Goal: Transaction & Acquisition: Register for event/course

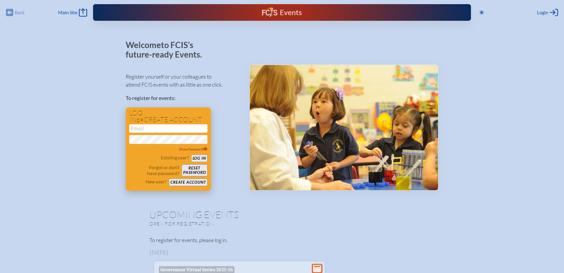
click at [161, 130] on input "email" at bounding box center [168, 128] width 78 height 8
type input "[EMAIL_ADDRESS][DOMAIN_NAME]"
click at [191, 154] on button "Log in" at bounding box center [199, 157] width 16 height 7
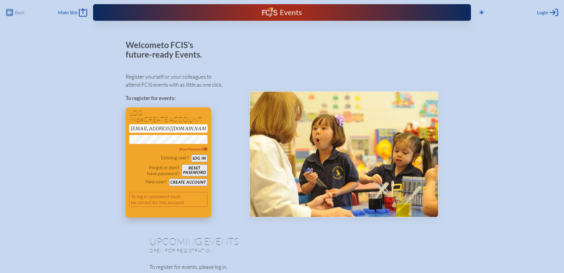
click at [199, 157] on button "Log in" at bounding box center [199, 157] width 16 height 7
click at [204, 147] on icon at bounding box center [205, 149] width 4 height 4
click at [191, 154] on button "Log in" at bounding box center [199, 157] width 16 height 7
click at [198, 154] on div "Existing user? Log in" at bounding box center [168, 157] width 78 height 7
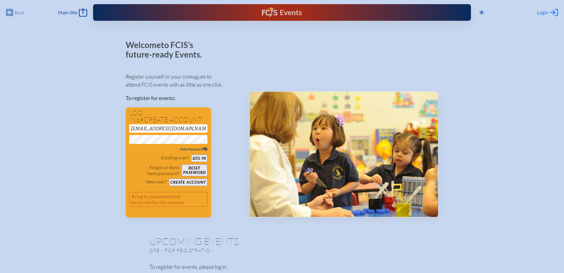
click at [540, 10] on span "Login" at bounding box center [542, 12] width 11 height 6
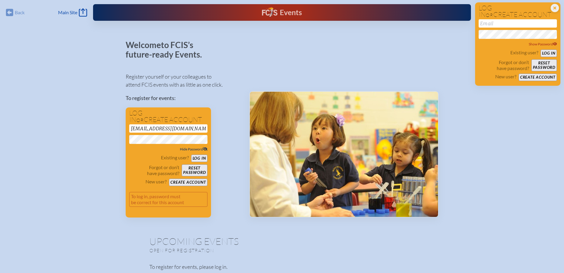
click at [551, 6] on div "Close Login Area Log in or create account Show Password Existing user? Log in F…" at bounding box center [517, 43] width 85 height 83
click at [200, 157] on button "Log in" at bounding box center [199, 157] width 16 height 7
click at [185, 180] on button "Create account" at bounding box center [188, 181] width 38 height 7
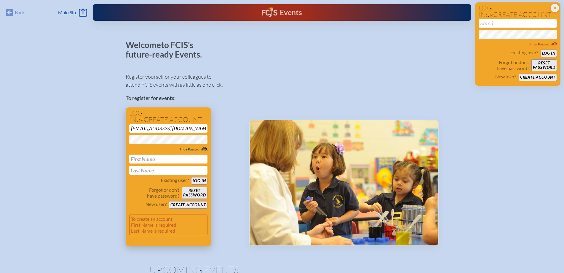
click at [156, 160] on input "text" at bounding box center [168, 158] width 78 height 9
type input "[PERSON_NAME]"
type input "HACK"
click at [193, 204] on button "Create account" at bounding box center [188, 204] width 38 height 7
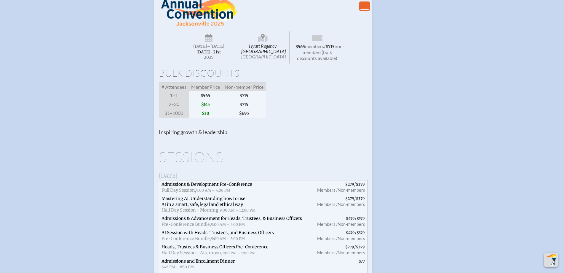
scroll to position [533, 0]
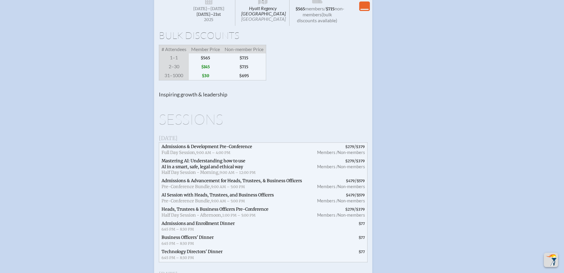
click at [214, 122] on h1 "Sessions" at bounding box center [263, 119] width 209 height 14
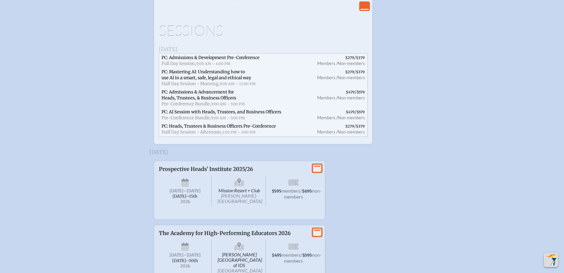
scroll to position [978, 0]
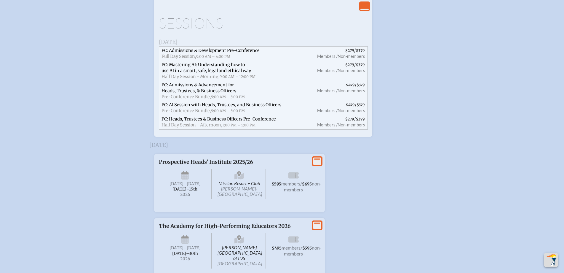
click at [366, 7] on icon "View Less" at bounding box center [364, 6] width 8 height 8
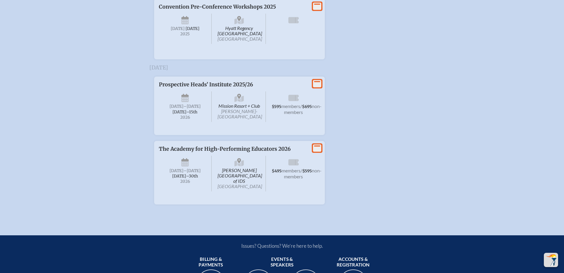
scroll to position [927, 0]
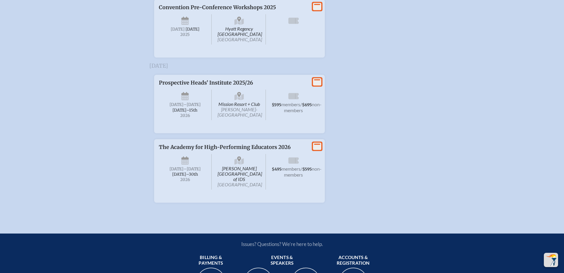
click at [180, 43] on span "[DATE]" at bounding box center [185, 29] width 53 height 30
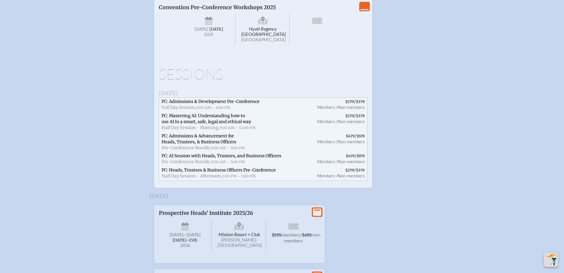
drag, startPoint x: 236, startPoint y: 111, endPoint x: 241, endPoint y: 112, distance: 4.5
click at [236, 104] on span "PC: Admissions & Development Pre-Conference" at bounding box center [210, 101] width 98 height 5
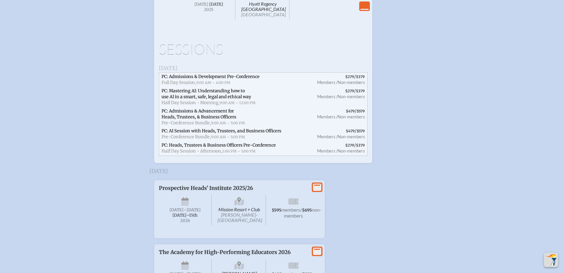
scroll to position [1016, 0]
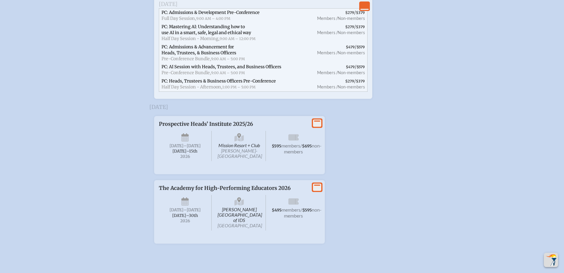
click at [296, 140] on icon at bounding box center [293, 137] width 10 height 6
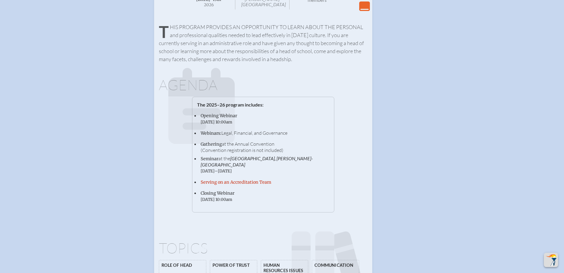
scroll to position [1164, 0]
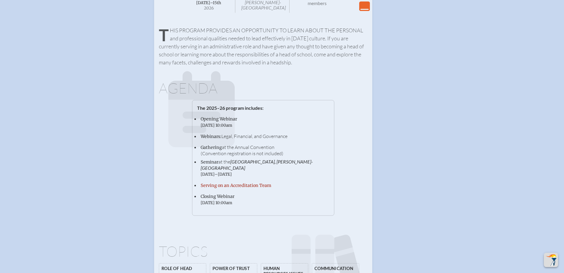
click at [253, 188] on link "Serving on an Accreditation Team" at bounding box center [236, 185] width 71 height 5
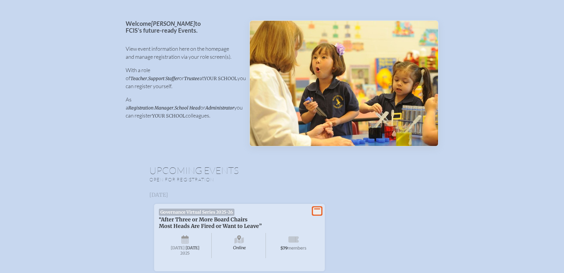
scroll to position [0, 0]
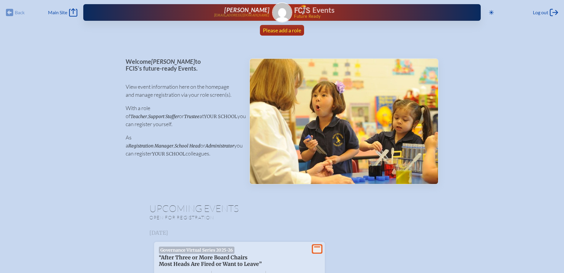
click at [280, 31] on span "Please add a role" at bounding box center [282, 30] width 38 height 7
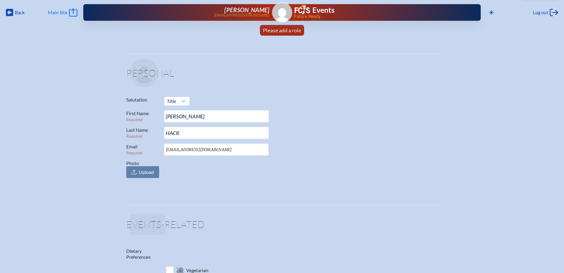
click at [61, 9] on link "Main Site Main Site" at bounding box center [62, 12] width 29 height 8
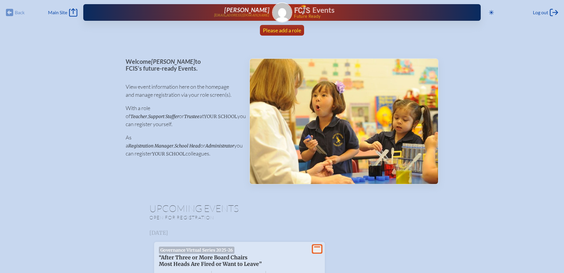
click at [288, 31] on span "Please add a role" at bounding box center [282, 30] width 38 height 7
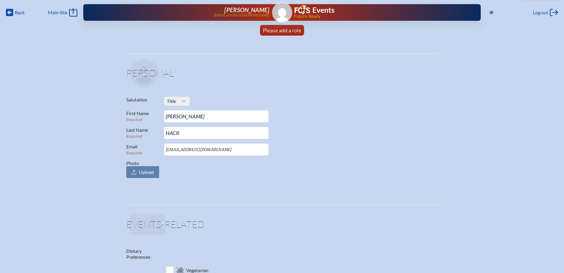
click at [184, 101] on icon at bounding box center [184, 101] width 4 height 2
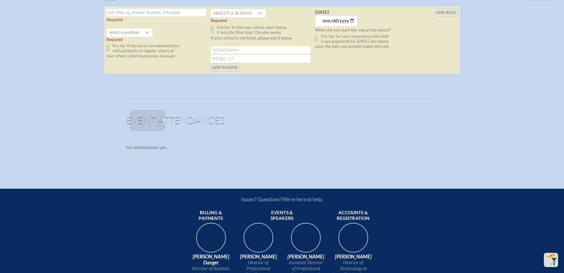
scroll to position [356, 0]
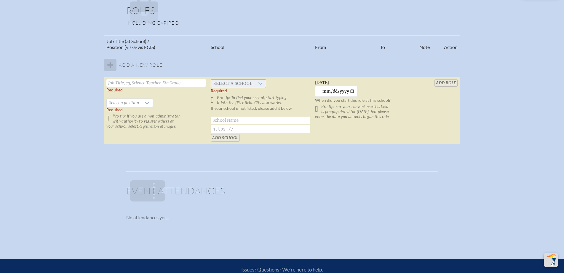
click at [262, 85] on icon at bounding box center [260, 83] width 5 height 5
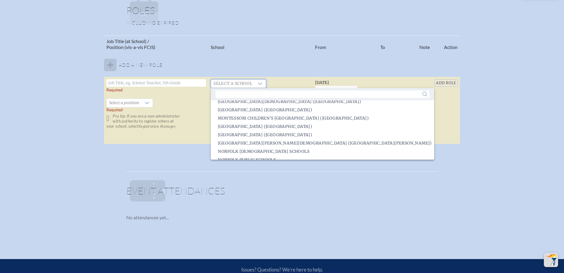
scroll to position [763, 0]
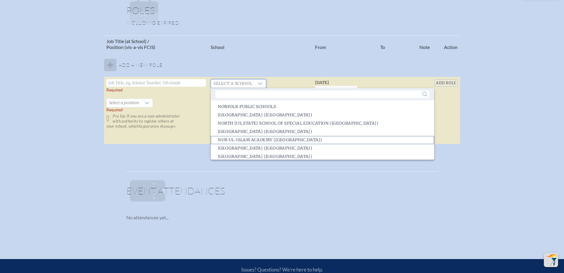
click at [306, 139] on li "Nur-Ul-Islam Academy (Cooper City)" at bounding box center [322, 140] width 223 height 8
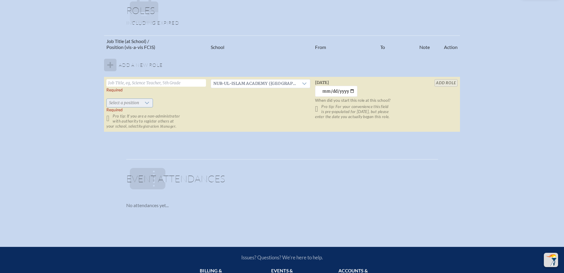
click at [146, 104] on icon at bounding box center [147, 102] width 5 height 5
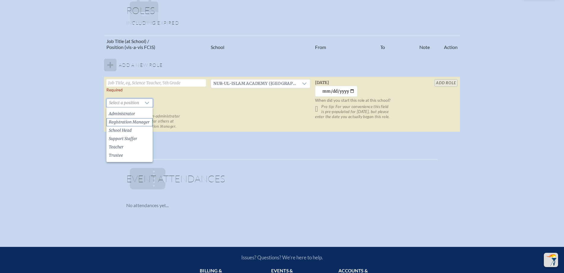
click at [139, 120] on span "Registration Manager" at bounding box center [129, 122] width 41 height 6
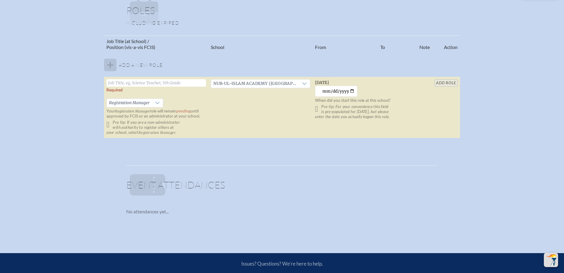
click at [197, 82] on input "text" at bounding box center [156, 82] width 100 height 7
type input "A"
type input "Business Manager"
click at [110, 124] on p "Pro tip: If you are a non-administrator with authority to register others at yo…" at bounding box center [156, 127] width 100 height 15
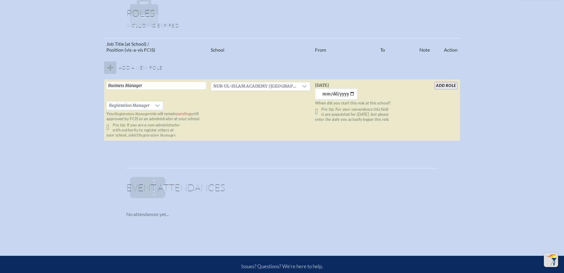
scroll to position [356, 0]
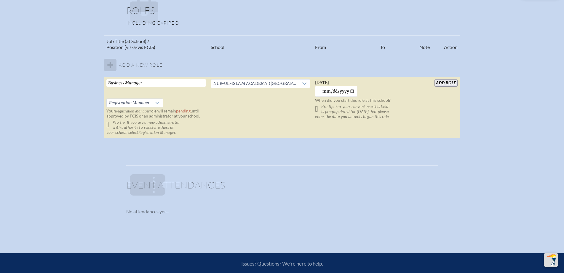
click at [451, 82] on input "add Role" at bounding box center [445, 82] width 23 height 7
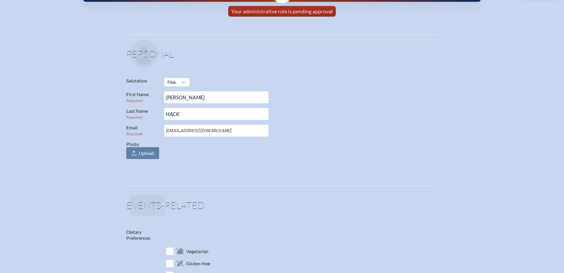
scroll to position [0, 0]
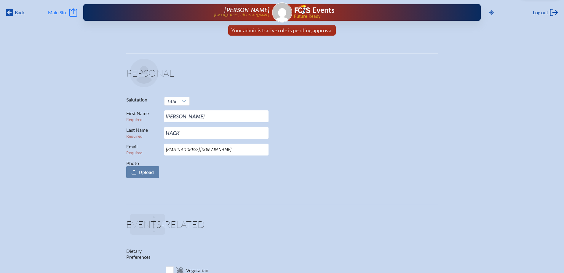
click at [58, 14] on span "Main Site" at bounding box center [57, 12] width 19 height 6
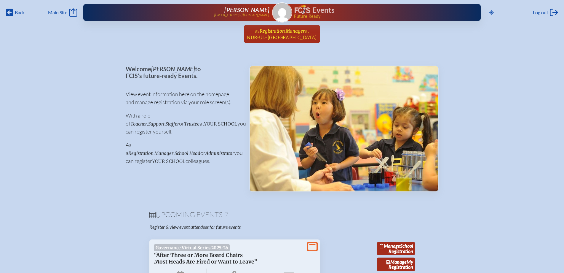
click at [290, 34] on span "at [GEOGRAPHIC_DATA]" at bounding box center [282, 33] width 70 height 13
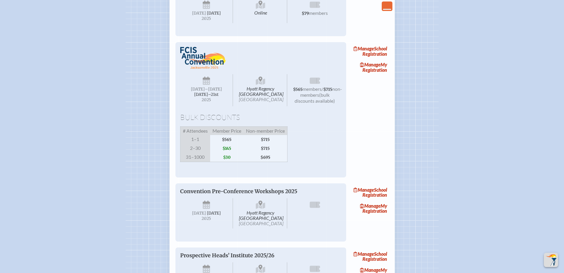
scroll to position [296, 0]
click at [375, 57] on link "Manage School Registration" at bounding box center [370, 51] width 38 height 14
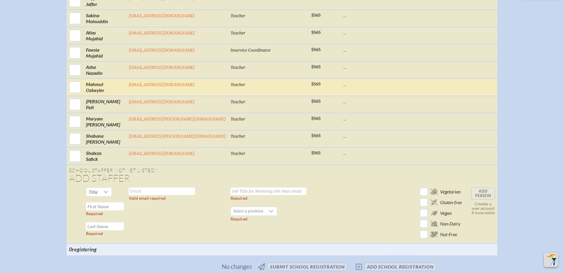
scroll to position [474, 0]
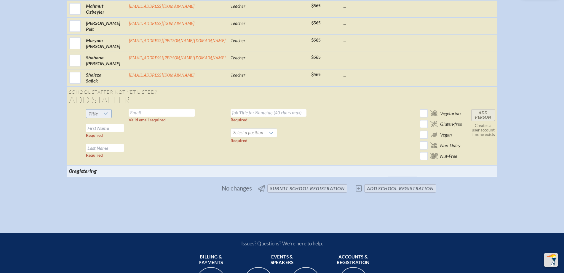
click at [111, 116] on div at bounding box center [105, 113] width 11 height 8
click at [114, 148] on li "Dr" at bounding box center [112, 146] width 25 height 8
click at [118, 132] on input "text" at bounding box center [105, 128] width 38 height 8
type input "Radwan"
click at [124, 152] on input "text" at bounding box center [105, 148] width 38 height 8
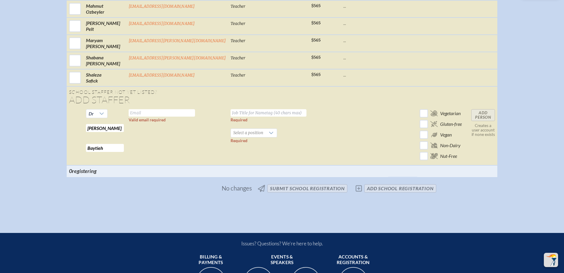
type input "Baytieh"
click at [168, 116] on input "text" at bounding box center [162, 112] width 66 height 7
type input "Principal@nuia.org"
click at [258, 116] on input "text" at bounding box center [269, 112] width 76 height 7
type input "Principal"
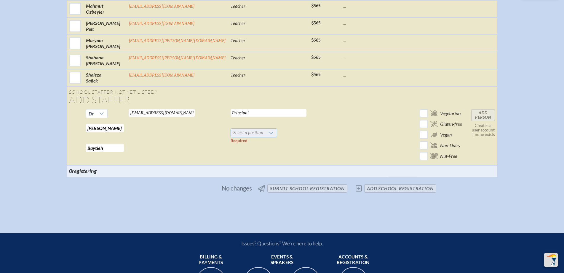
click at [269, 134] on icon at bounding box center [271, 133] width 4 height 2
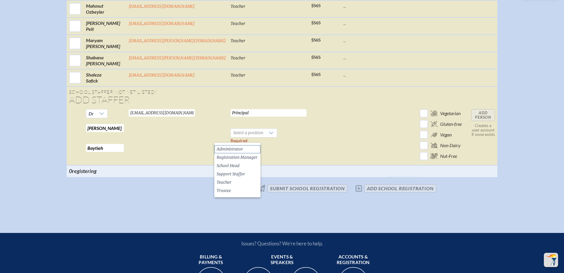
click at [242, 147] on span "Administrator" at bounding box center [230, 149] width 26 height 6
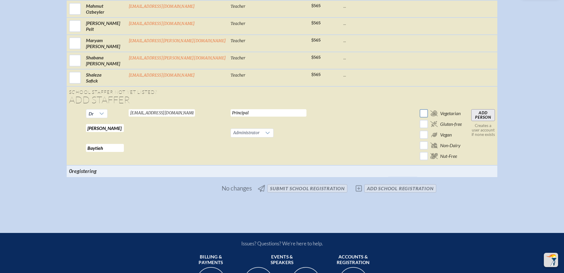
click at [419, 118] on input "checkbox" at bounding box center [424, 113] width 10 height 10
checkbox input "true"
click at [471, 118] on input "Add Person" at bounding box center [483, 115] width 24 height 12
checkbox input "false"
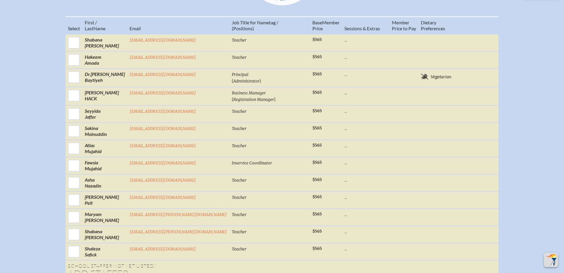
scroll to position [298, 0]
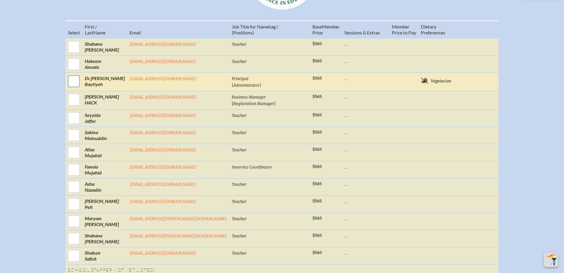
click at [81, 87] on input "checkbox" at bounding box center [73, 81] width 15 height 15
checkbox input "true"
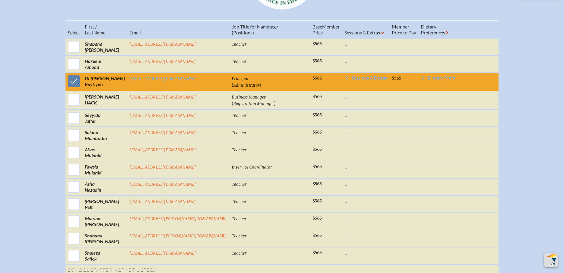
click at [470, 85] on td at bounding box center [484, 82] width 28 height 18
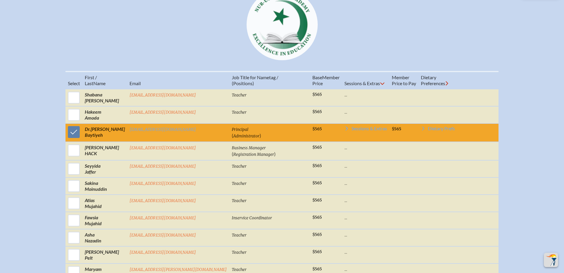
scroll to position [238, 0]
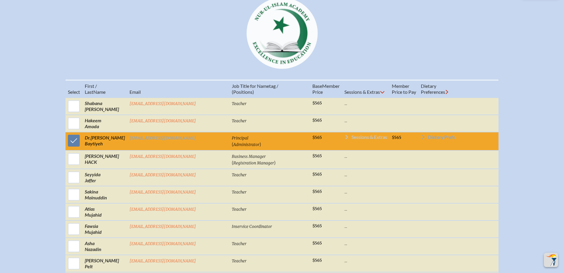
click at [355, 139] on span "Sessions & Extras" at bounding box center [369, 137] width 36 height 5
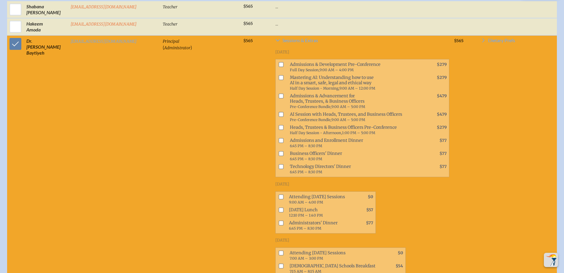
scroll to position [339, 0]
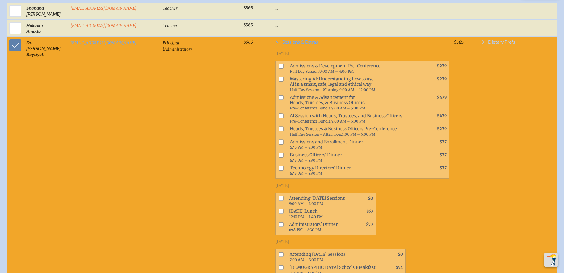
click at [498, 44] on span "Dietary Prefs" at bounding box center [501, 41] width 27 height 5
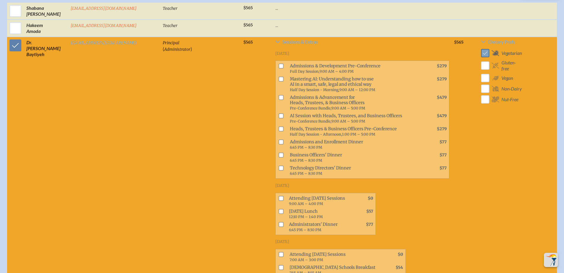
click at [485, 58] on input "checkbox" at bounding box center [485, 53] width 10 height 10
checkbox input "false"
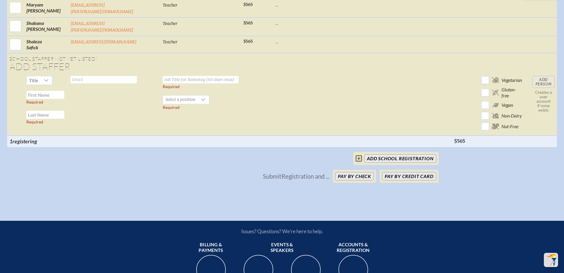
scroll to position [759, 0]
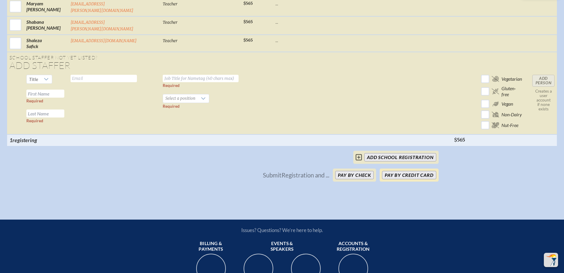
click at [403, 177] on button "Pay by Credit Card" at bounding box center [409, 175] width 54 height 8
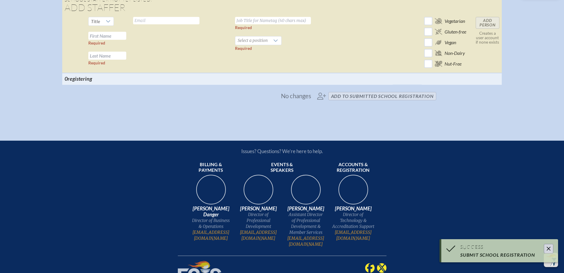
scroll to position [518, 0]
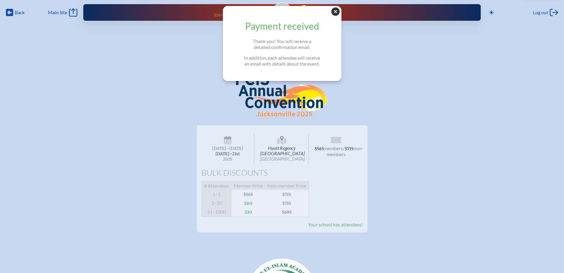
click at [335, 12] on icon at bounding box center [335, 11] width 8 height 8
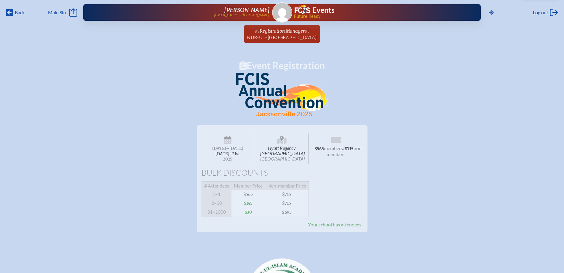
click at [435, 102] on p at bounding box center [282, 97] width 313 height 48
